Goal: Task Accomplishment & Management: Complete application form

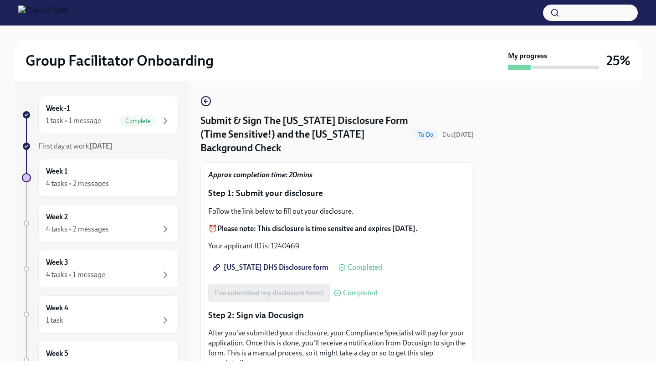
click at [500, 285] on div at bounding box center [563, 221] width 157 height 280
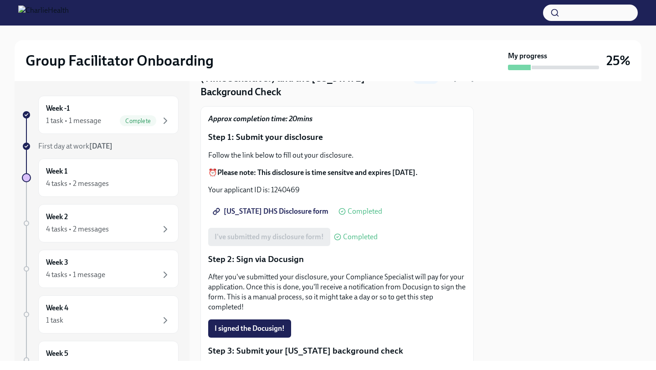
scroll to position [73, 0]
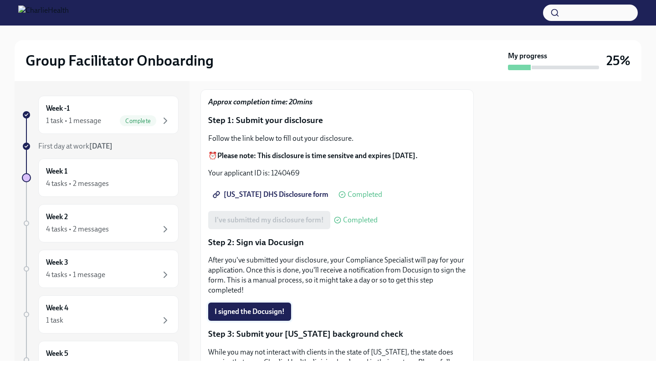
click at [260, 307] on span "I signed the Docusign!" at bounding box center [250, 311] width 70 height 9
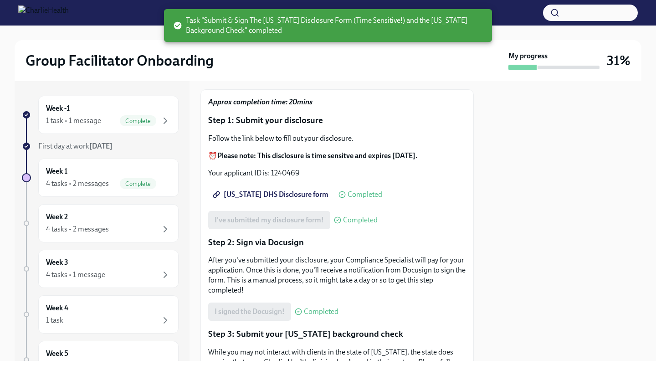
click at [501, 281] on div at bounding box center [563, 221] width 157 height 280
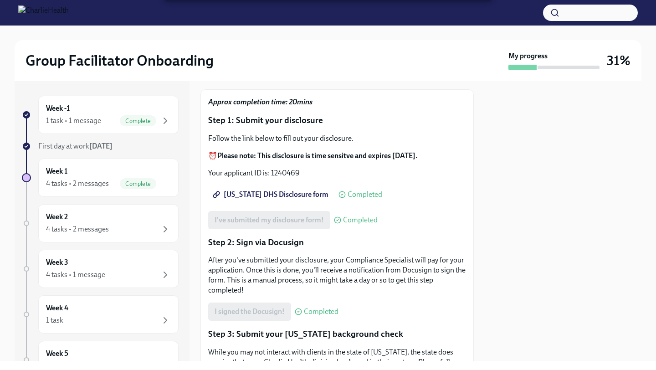
click at [460, 302] on div "I signed the Docusign! Completed" at bounding box center [337, 311] width 258 height 18
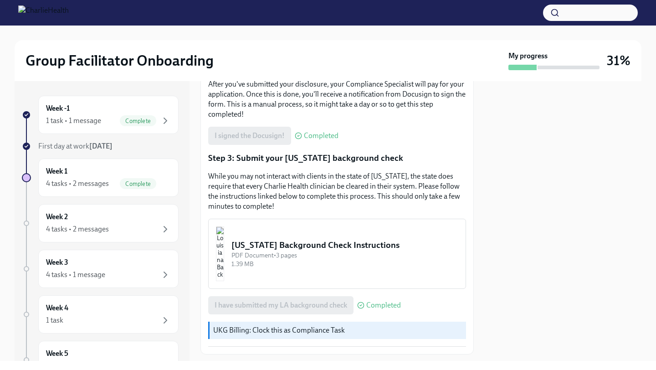
scroll to position [258, 0]
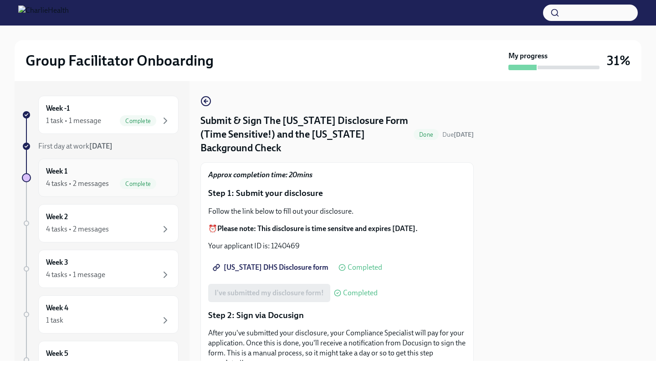
click at [99, 171] on div "Week 1 4 tasks • 2 messages Complete" at bounding box center [108, 177] width 125 height 23
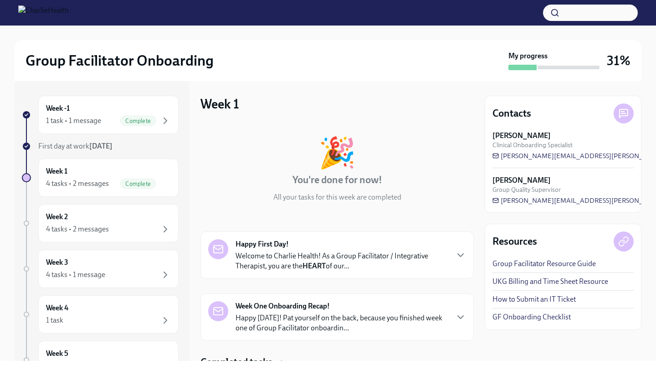
click at [331, 257] on p "Welcome to Charlie Health! As a Group Facilitator / Integrative Therapist, you …" at bounding box center [341, 261] width 212 height 20
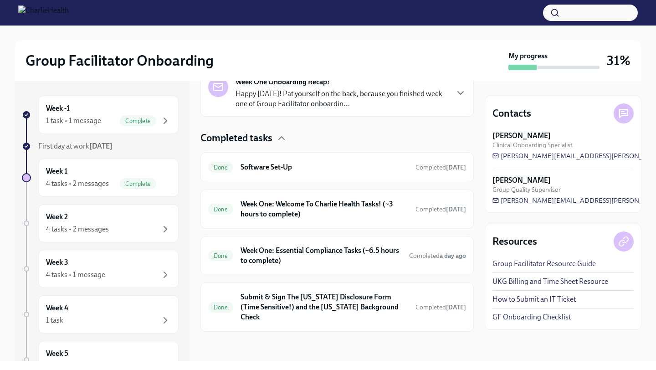
scroll to position [622, 0]
click at [331, 217] on h6 "Week One: Welcome To Charlie Health Tasks! (~3 hours to complete)" at bounding box center [324, 209] width 168 height 20
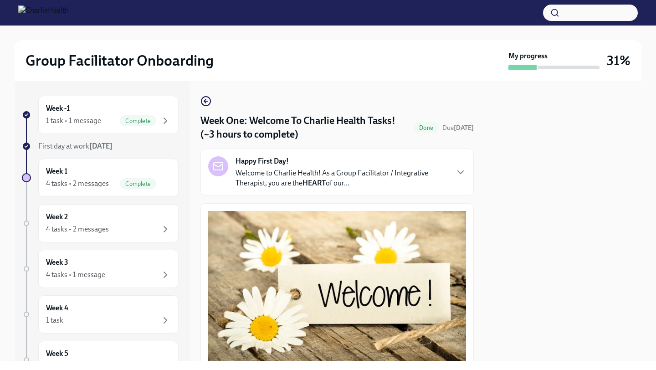
click at [459, 181] on div "Happy First Day! Welcome to Charlie Health! As a Group Facilitator / Integrativ…" at bounding box center [337, 172] width 258 height 32
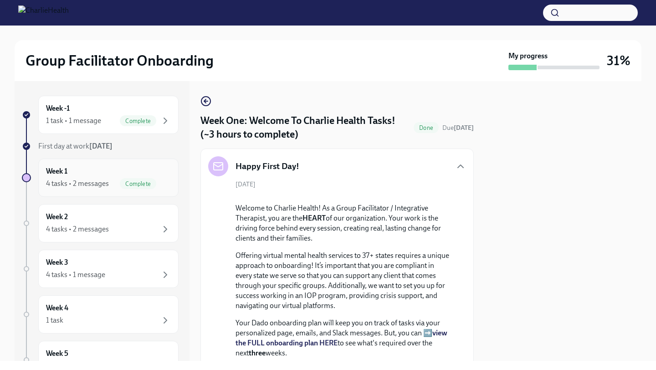
click at [167, 181] on icon "button" at bounding box center [165, 183] width 11 height 11
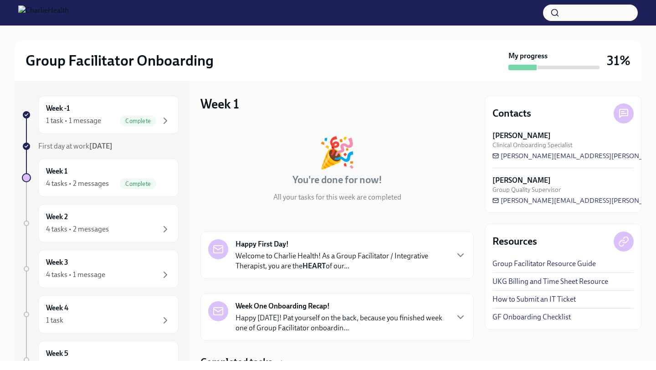
click at [439, 317] on p "Happy [DATE]! Pat yourself on the back, because you finished week one of Group …" at bounding box center [341, 323] width 212 height 20
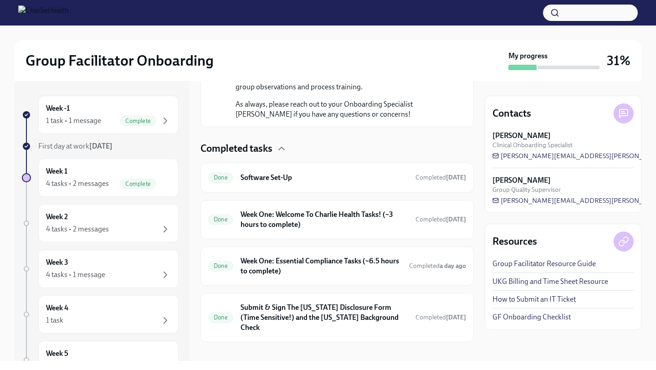
scroll to position [670, 0]
click at [374, 268] on h6 "Week One: Essential Compliance Tasks (~6.5 hours to complete)" at bounding box center [320, 266] width 161 height 20
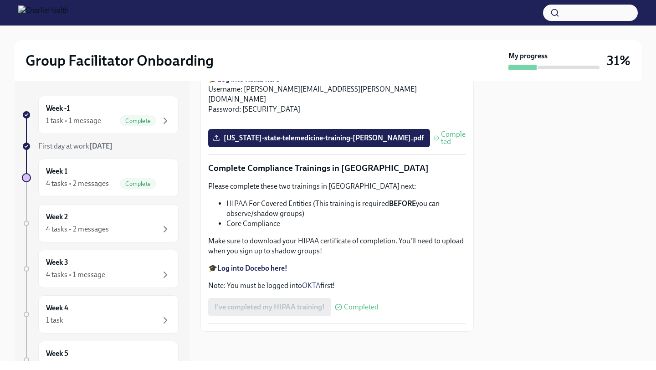
scroll to position [1986, 0]
click at [350, 143] on span "[US_STATE]-state-telemedicine-training-[PERSON_NAME].pdf" at bounding box center [319, 137] width 209 height 9
click at [0, 0] on input "[US_STATE]-state-telemedicine-training-[PERSON_NAME].pdf" at bounding box center [0, 0] width 0 height 0
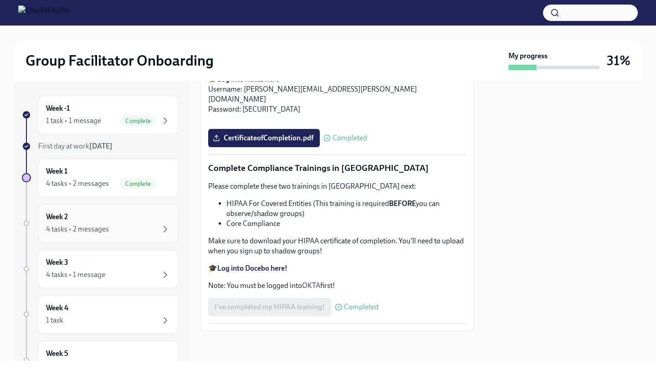
click at [148, 222] on div "Week 2 4 tasks • 2 messages" at bounding box center [108, 223] width 125 height 23
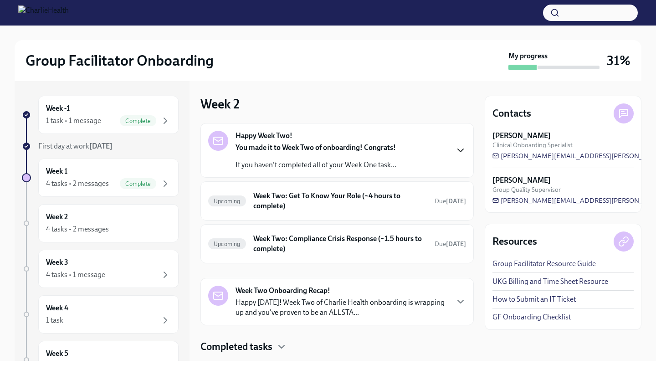
click at [459, 151] on icon "button" at bounding box center [460, 150] width 5 height 3
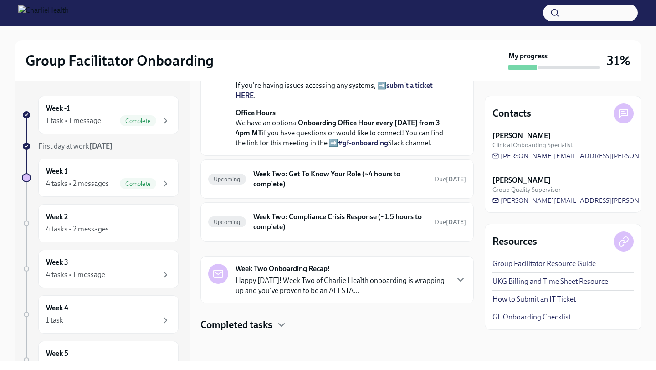
scroll to position [324, 0]
click at [355, 170] on h6 "Week Two: Get To Know Your Role (~4 hours to complete)" at bounding box center [340, 179] width 174 height 20
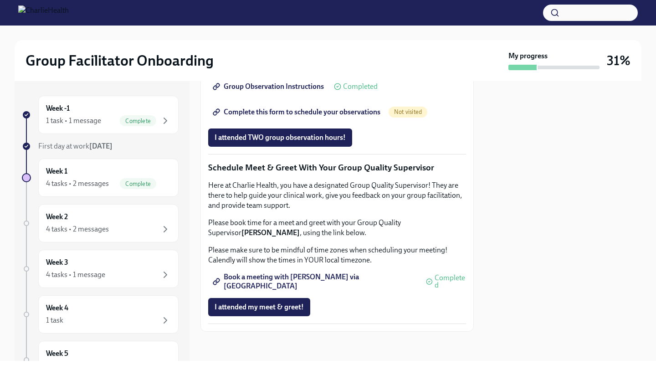
scroll to position [859, 0]
click at [161, 174] on div "Week 1 4 tasks • 2 messages Complete" at bounding box center [108, 177] width 125 height 23
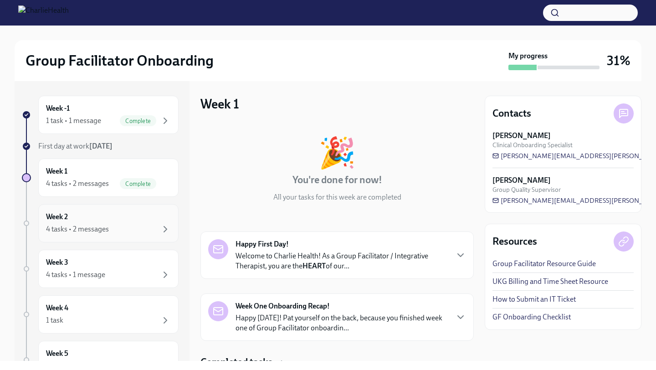
click at [152, 222] on div "Week 2 4 tasks • 2 messages" at bounding box center [108, 223] width 125 height 23
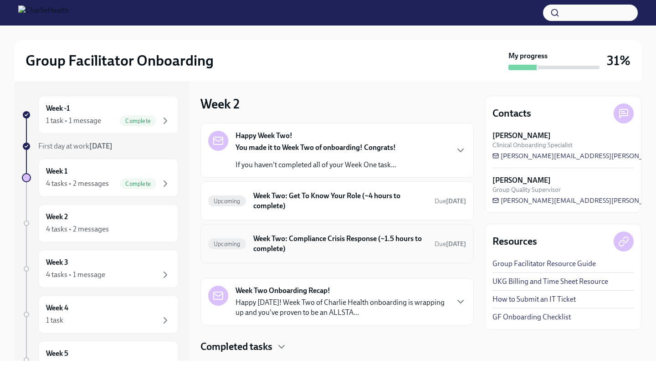
click at [329, 236] on h6 "Week Two: Compliance Crisis Response (~1.5 hours to complete)" at bounding box center [340, 244] width 174 height 20
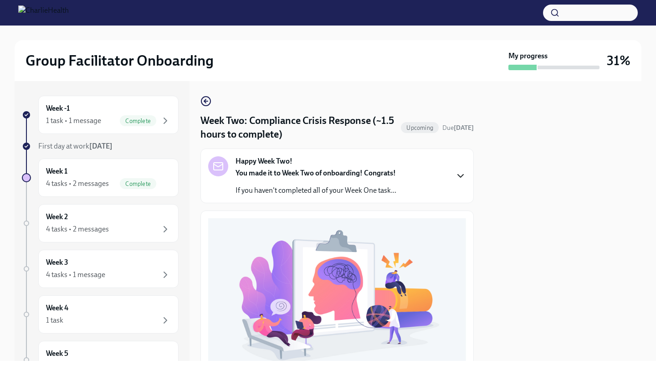
click at [457, 177] on icon "button" at bounding box center [460, 175] width 11 height 11
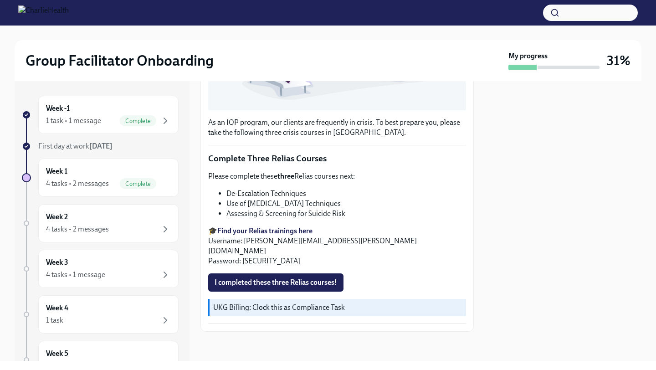
scroll to position [555, 0]
click at [127, 259] on div "Week 3 4 tasks • 1 message" at bounding box center [108, 268] width 125 height 23
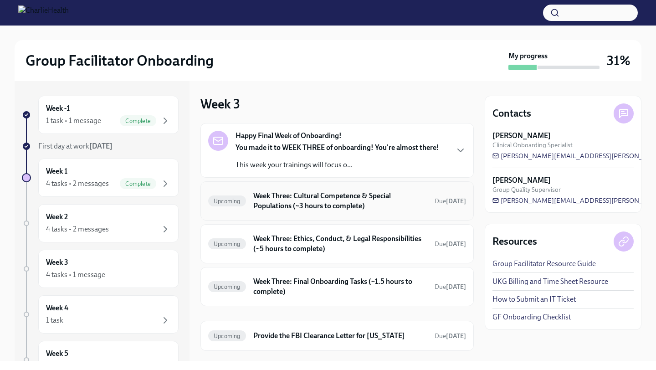
click at [318, 199] on h6 "Week Three: Cultural Competence & Special Populations (~3 hours to complete)" at bounding box center [340, 201] width 174 height 20
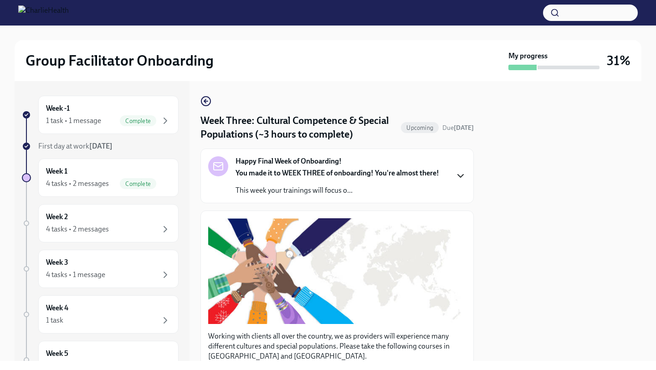
click at [455, 175] on icon "button" at bounding box center [460, 175] width 11 height 11
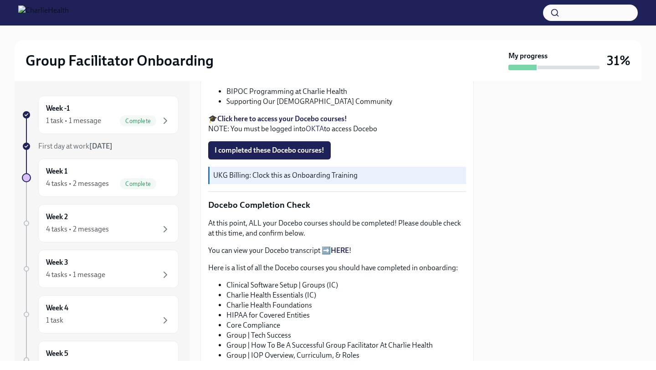
scroll to position [565, 0]
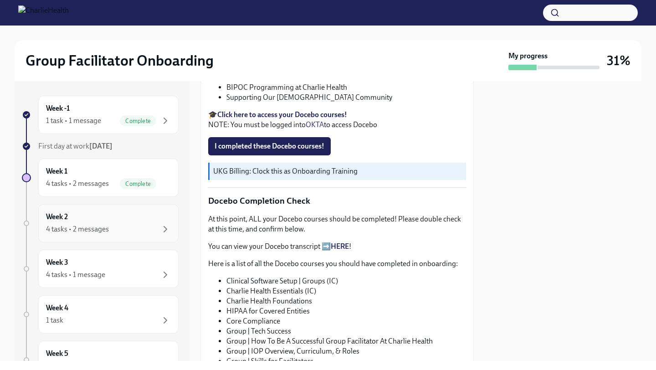
click at [107, 225] on div "4 tasks • 2 messages" at bounding box center [77, 229] width 63 height 10
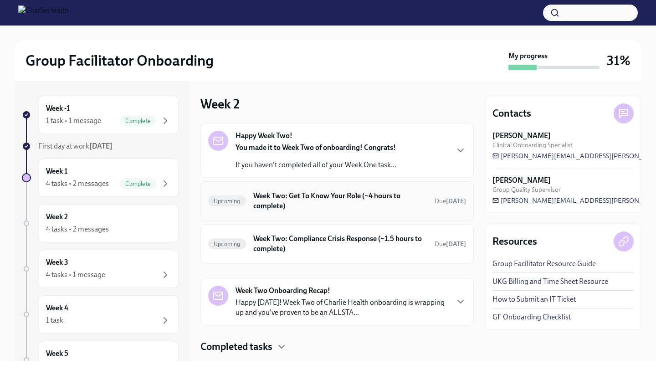
click at [397, 203] on h6 "Week Two: Get To Know Your Role (~4 hours to complete)" at bounding box center [340, 201] width 174 height 20
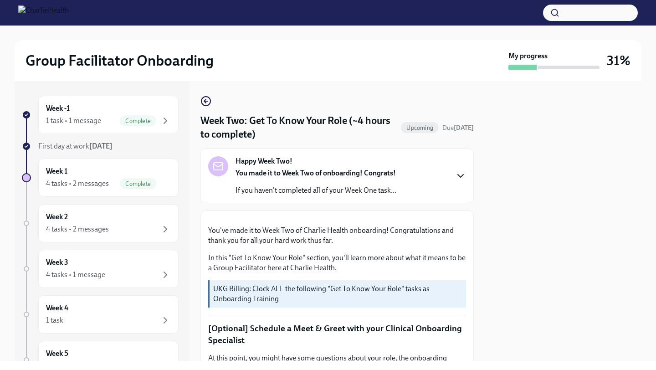
click at [463, 176] on icon "button" at bounding box center [460, 175] width 11 height 11
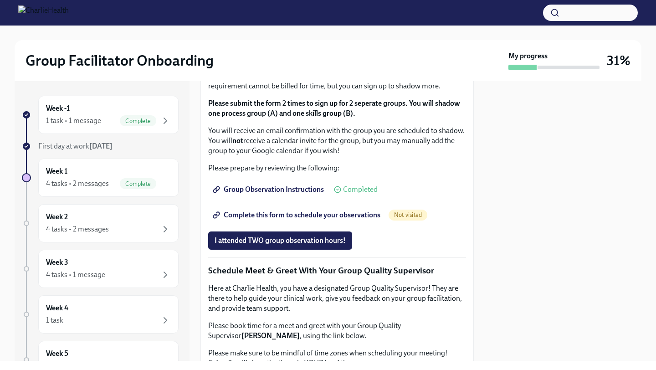
scroll to position [802, 0]
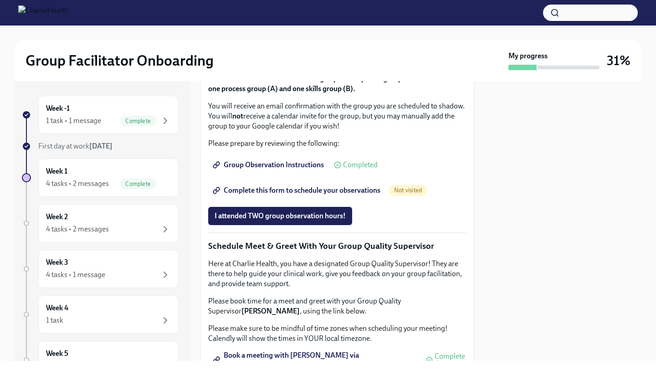
click at [481, 209] on div "Week -1 1 task • 1 message Complete First day at work [DATE] Week 1 4 tasks • 2…" at bounding box center [328, 221] width 627 height 280
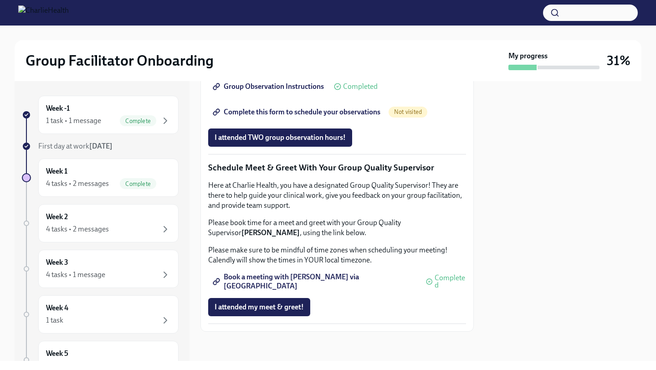
scroll to position [1161, 0]
click at [156, 224] on div "4 tasks • 2 messages" at bounding box center [108, 229] width 125 height 11
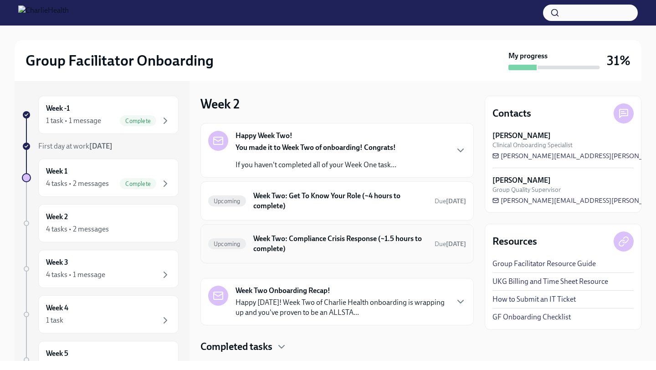
click at [372, 240] on h6 "Week Two: Compliance Crisis Response (~1.5 hours to complete)" at bounding box center [340, 244] width 174 height 20
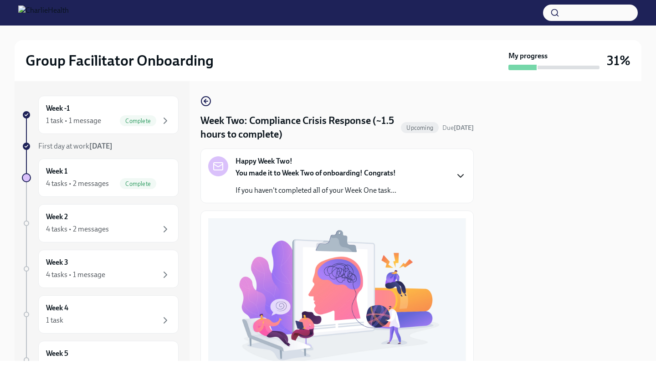
click at [457, 178] on icon "button" at bounding box center [460, 175] width 11 height 11
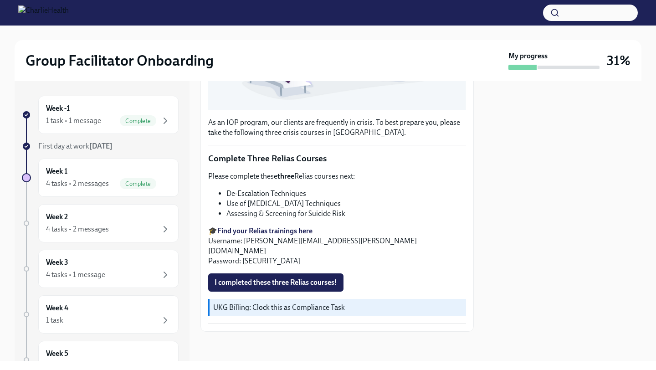
scroll to position [547, 0]
click at [106, 267] on div "Week 3 4 tasks • 1 message" at bounding box center [108, 268] width 125 height 23
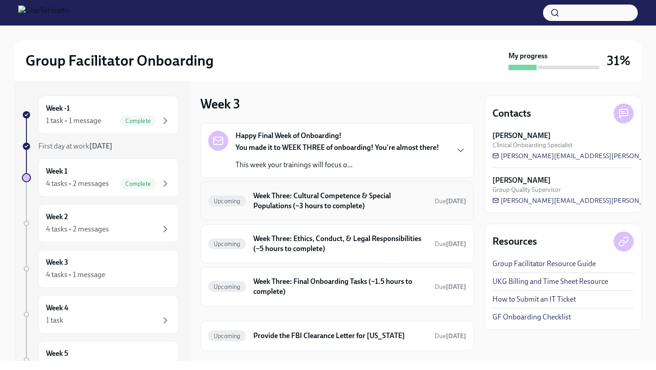
click at [324, 205] on h6 "Week Three: Cultural Competence & Special Populations (~3 hours to complete)" at bounding box center [340, 201] width 174 height 20
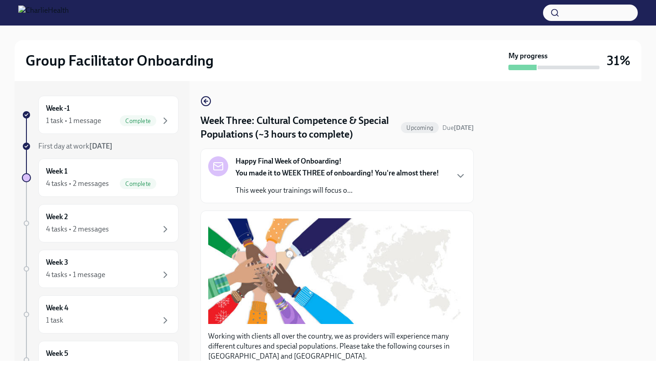
click at [475, 202] on div "Week -1 1 task • 1 message Complete First day at work [DATE] Week 1 4 tasks • 2…" at bounding box center [328, 221] width 627 height 280
click at [458, 177] on icon "button" at bounding box center [460, 175] width 11 height 11
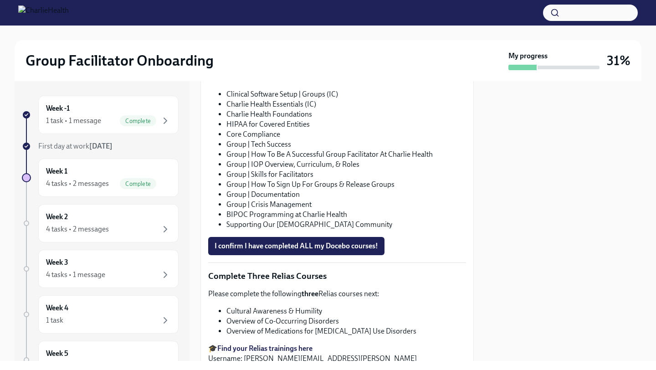
scroll to position [765, 0]
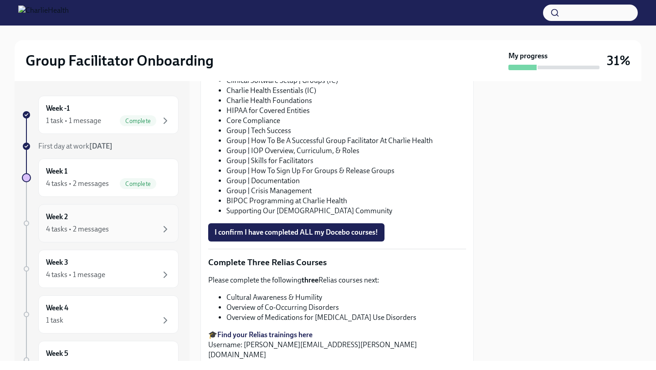
click at [114, 219] on div "Week 2 4 tasks • 2 messages" at bounding box center [108, 223] width 125 height 23
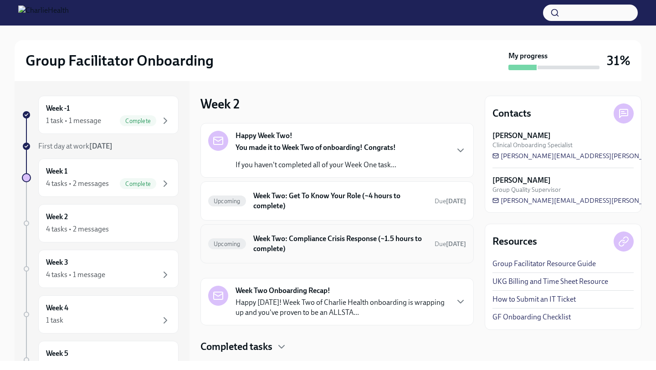
click at [362, 242] on h6 "Week Two: Compliance Crisis Response (~1.5 hours to complete)" at bounding box center [340, 244] width 174 height 20
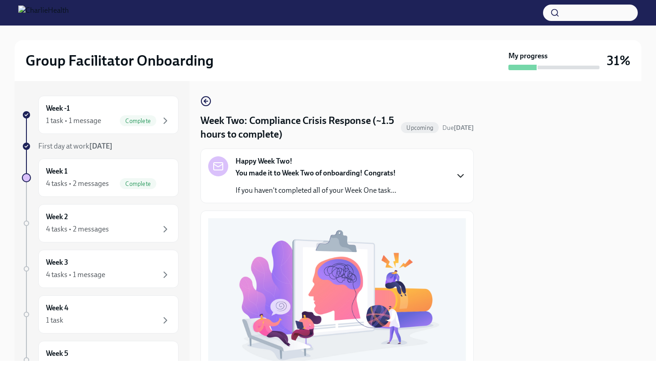
click at [464, 174] on icon "button" at bounding box center [460, 175] width 11 height 11
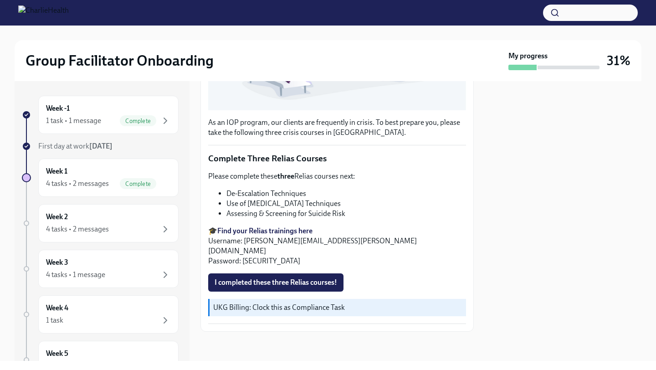
scroll to position [555, 0]
click at [253, 283] on span "I completed these three Relias courses!" at bounding box center [276, 282] width 123 height 9
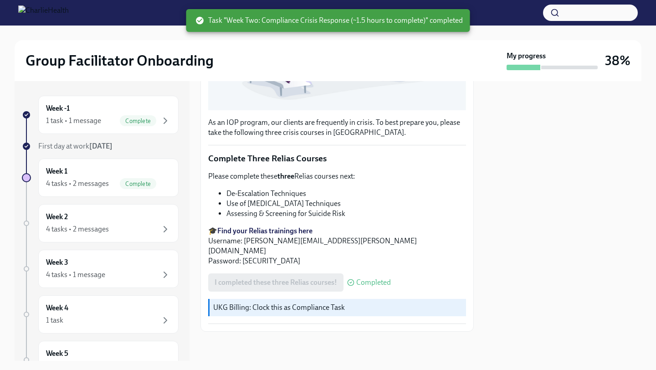
click at [503, 249] on div at bounding box center [563, 221] width 157 height 280
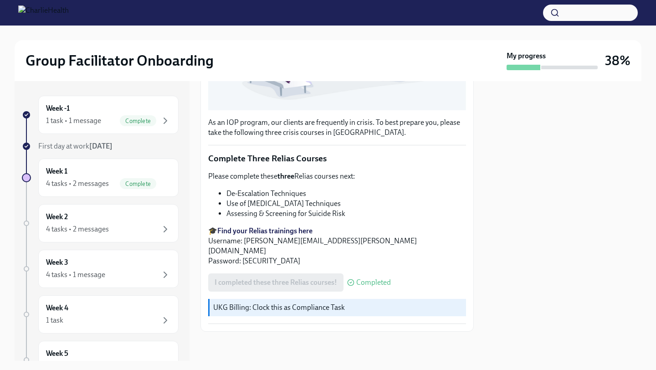
click at [453, 249] on p "🎓 Find your Relias trainings here Username: [PERSON_NAME][EMAIL_ADDRESS][PERSON…" at bounding box center [337, 246] width 258 height 40
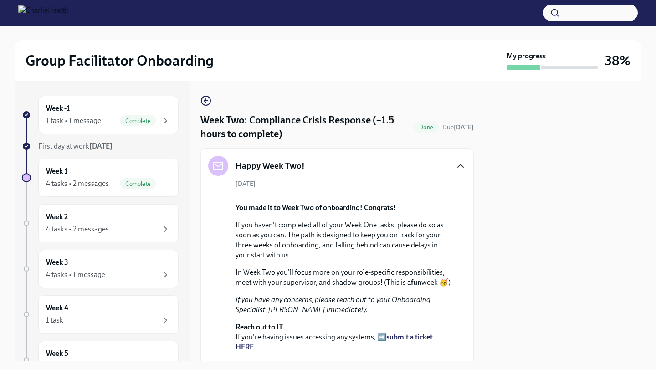
scroll to position [0, 0]
click at [104, 231] on div "4 tasks • 2 messages" at bounding box center [77, 229] width 63 height 10
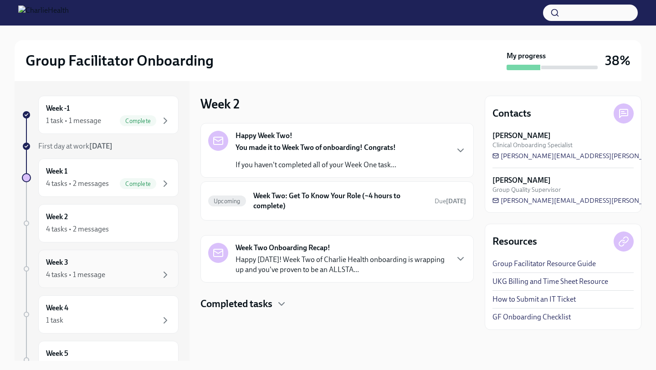
click at [143, 266] on div "Week 3 4 tasks • 1 message" at bounding box center [108, 268] width 125 height 23
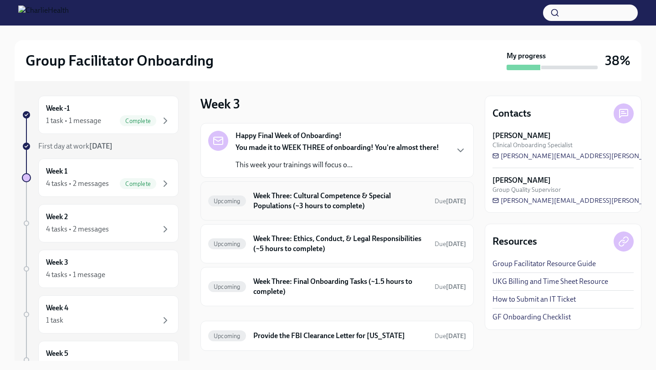
click at [286, 198] on h6 "Week Three: Cultural Competence & Special Populations (~3 hours to complete)" at bounding box center [340, 201] width 174 height 20
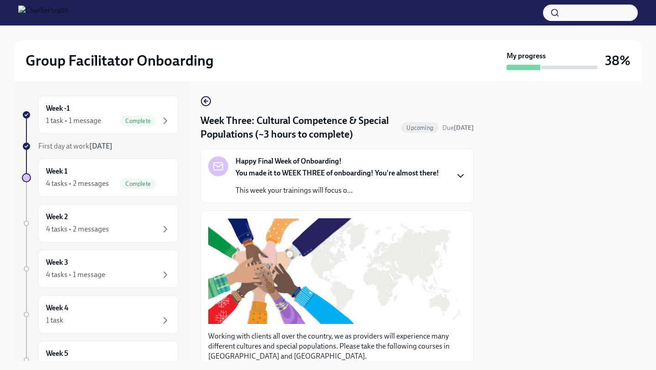
click at [459, 178] on icon "button" at bounding box center [460, 175] width 11 height 11
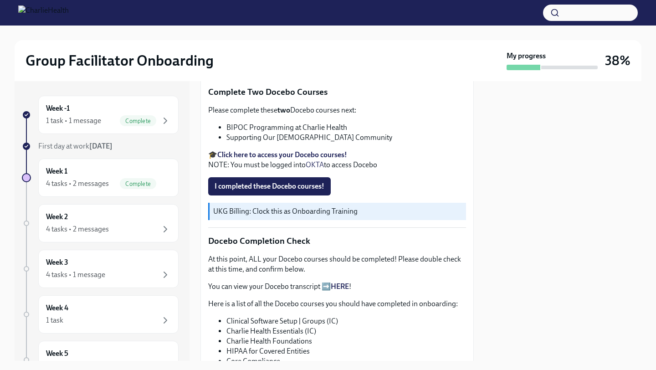
scroll to position [547, 0]
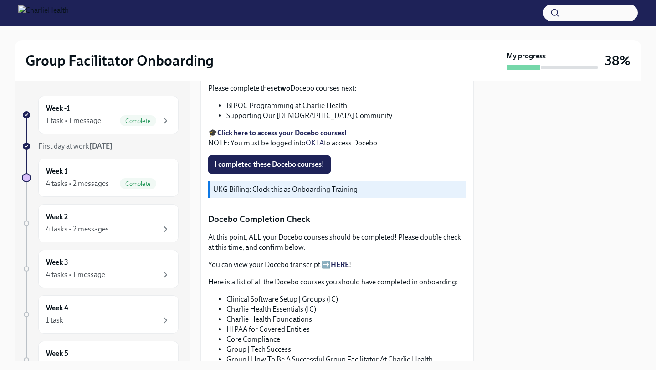
click at [269, 137] on strong "Click here to access your Docebo courses!" at bounding box center [282, 132] width 130 height 9
click at [295, 169] on span "I completed these Docebo courses!" at bounding box center [270, 164] width 110 height 9
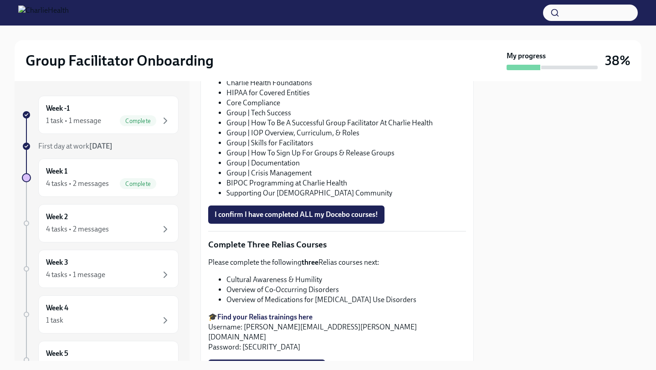
scroll to position [783, 0]
click at [259, 219] on span "I confirm I have completed ALL my Docebo courses!" at bounding box center [296, 213] width 163 height 9
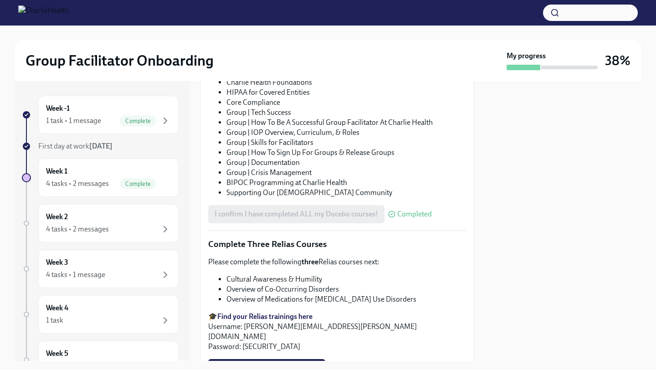
click at [477, 300] on div "Week -1 1 task • 1 message Complete First day at work [DATE] Week 1 4 tasks • 2…" at bounding box center [328, 221] width 627 height 280
click at [459, 178] on li "Group | Crisis Management" at bounding box center [346, 173] width 240 height 10
click at [339, 32] on link "HERE" at bounding box center [340, 27] width 18 height 9
click at [486, 305] on div at bounding box center [563, 221] width 157 height 280
click at [453, 168] on li "Group | Documentation" at bounding box center [346, 163] width 240 height 10
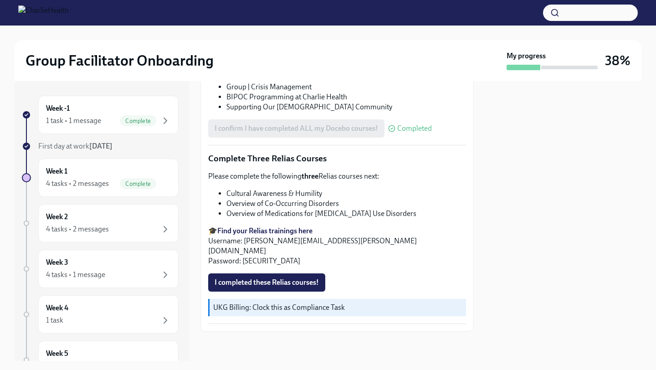
scroll to position [970, 0]
